Goal: Find specific page/section: Find specific page/section

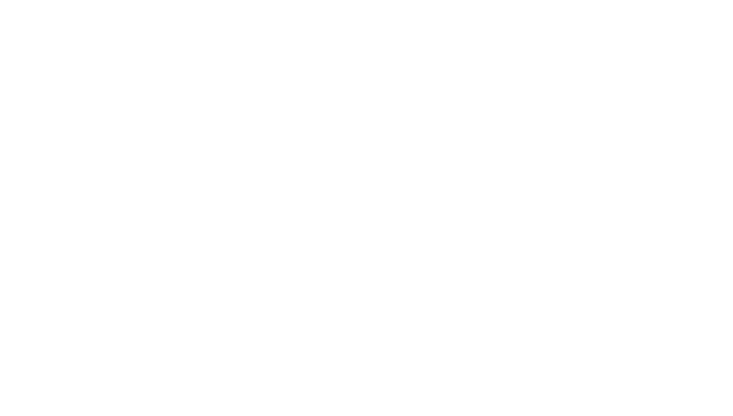
select select "Song"
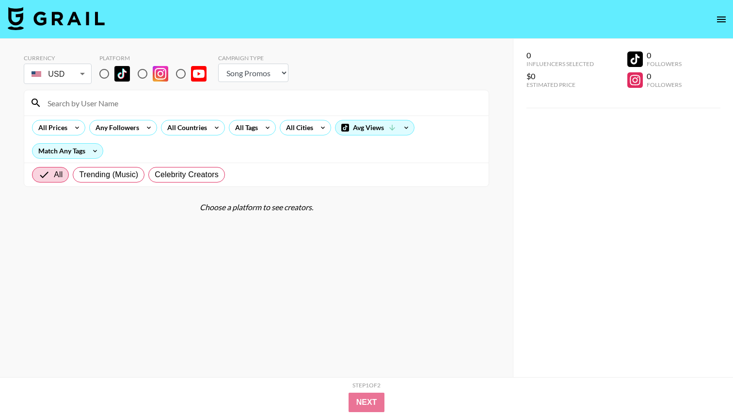
click at [101, 75] on input "radio" at bounding box center [104, 74] width 20 height 20
radio input "true"
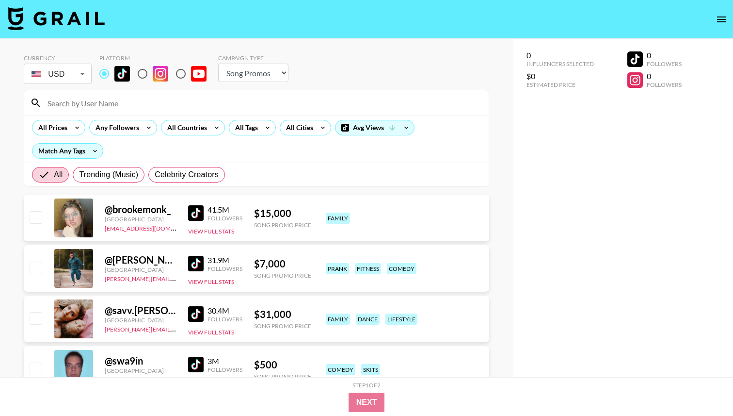
click at [102, 96] on input at bounding box center [262, 103] width 441 height 16
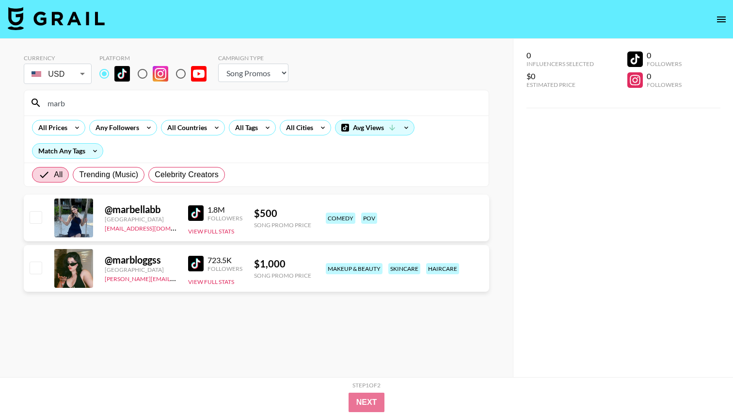
type input "marb"
click at [76, 104] on input "marb" at bounding box center [262, 103] width 441 height 16
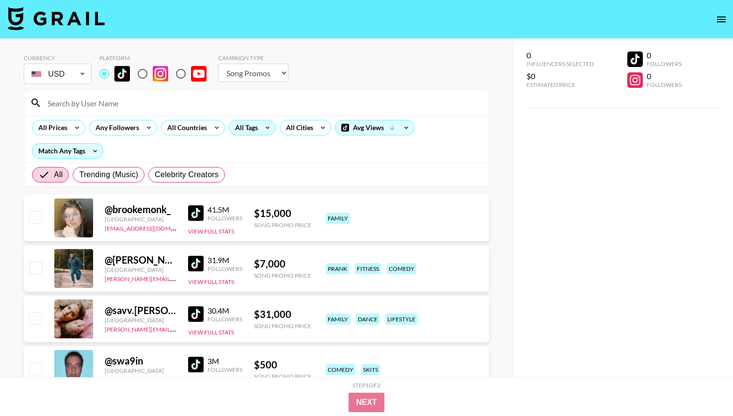
click at [243, 131] on div "All Tags" at bounding box center [244, 127] width 31 height 15
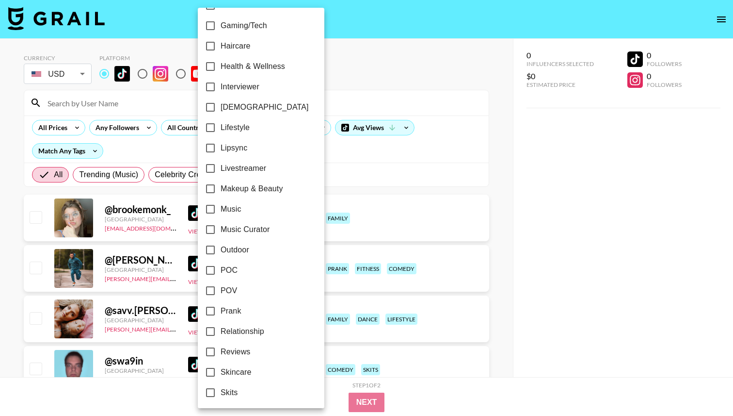
scroll to position [413, 0]
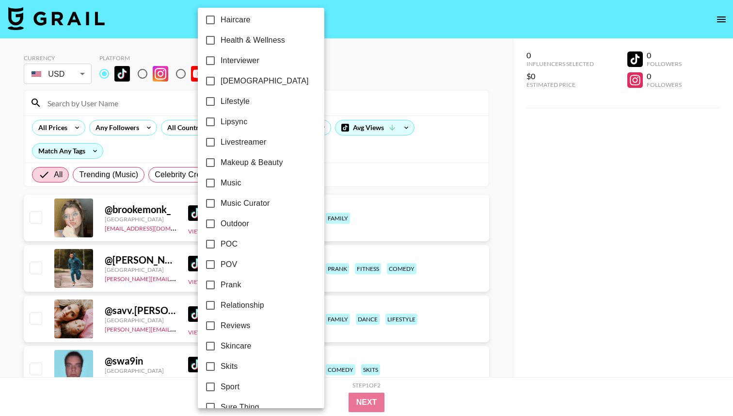
click at [339, 80] on div at bounding box center [366, 208] width 733 height 416
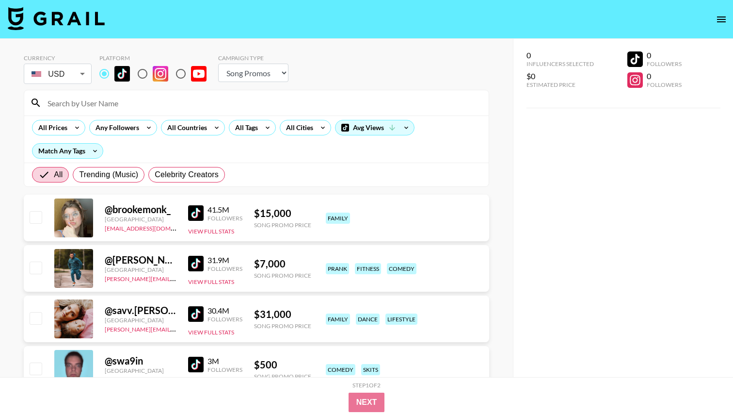
click at [234, 108] on input at bounding box center [262, 103] width 441 height 16
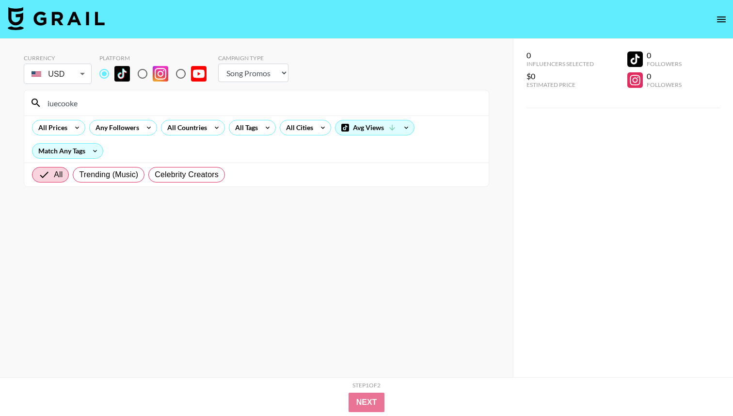
type input "iuecooke"
